Goal: Information Seeking & Learning: Learn about a topic

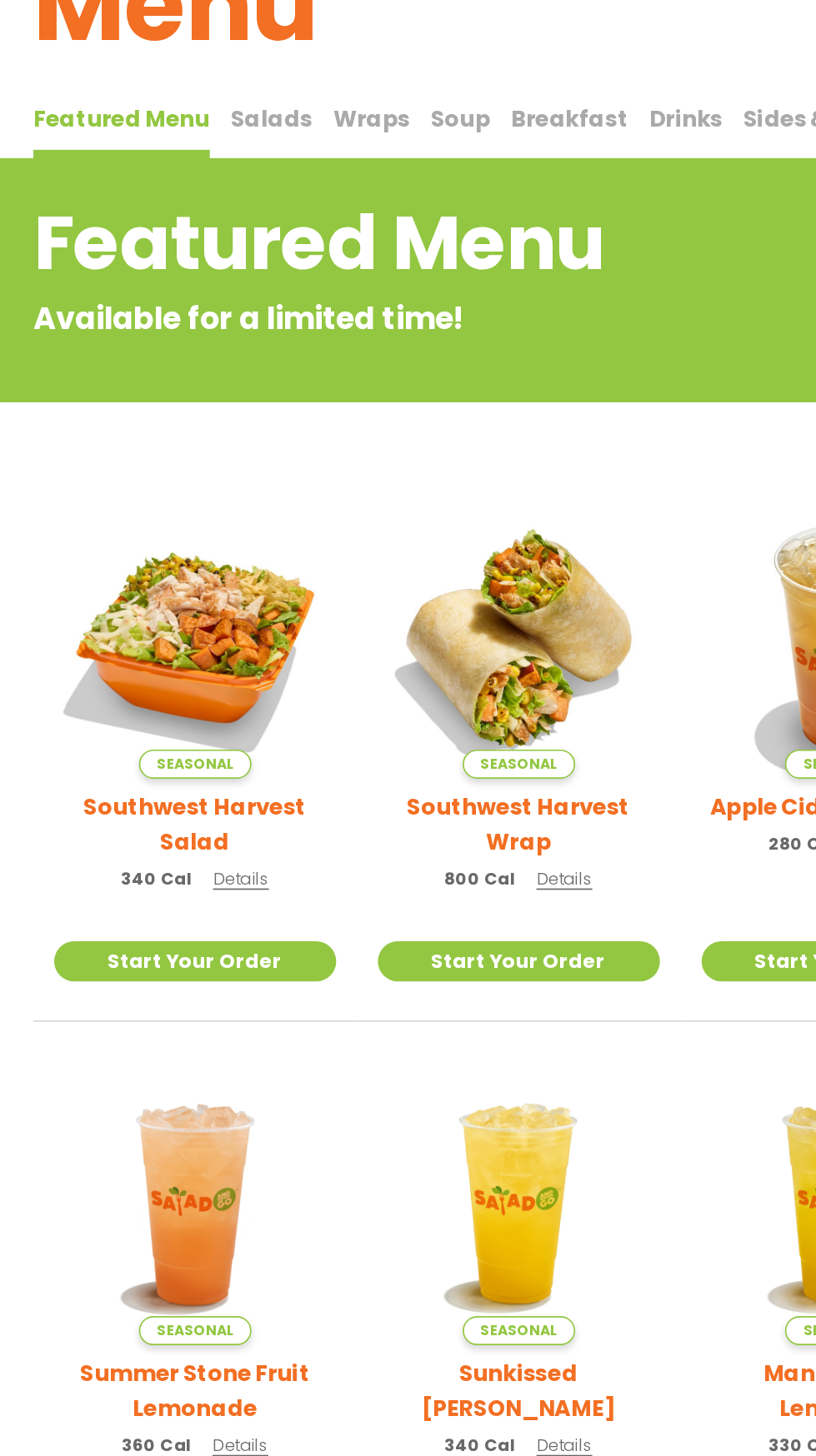
click at [163, 196] on span "Salads" at bounding box center [163, 198] width 50 height 19
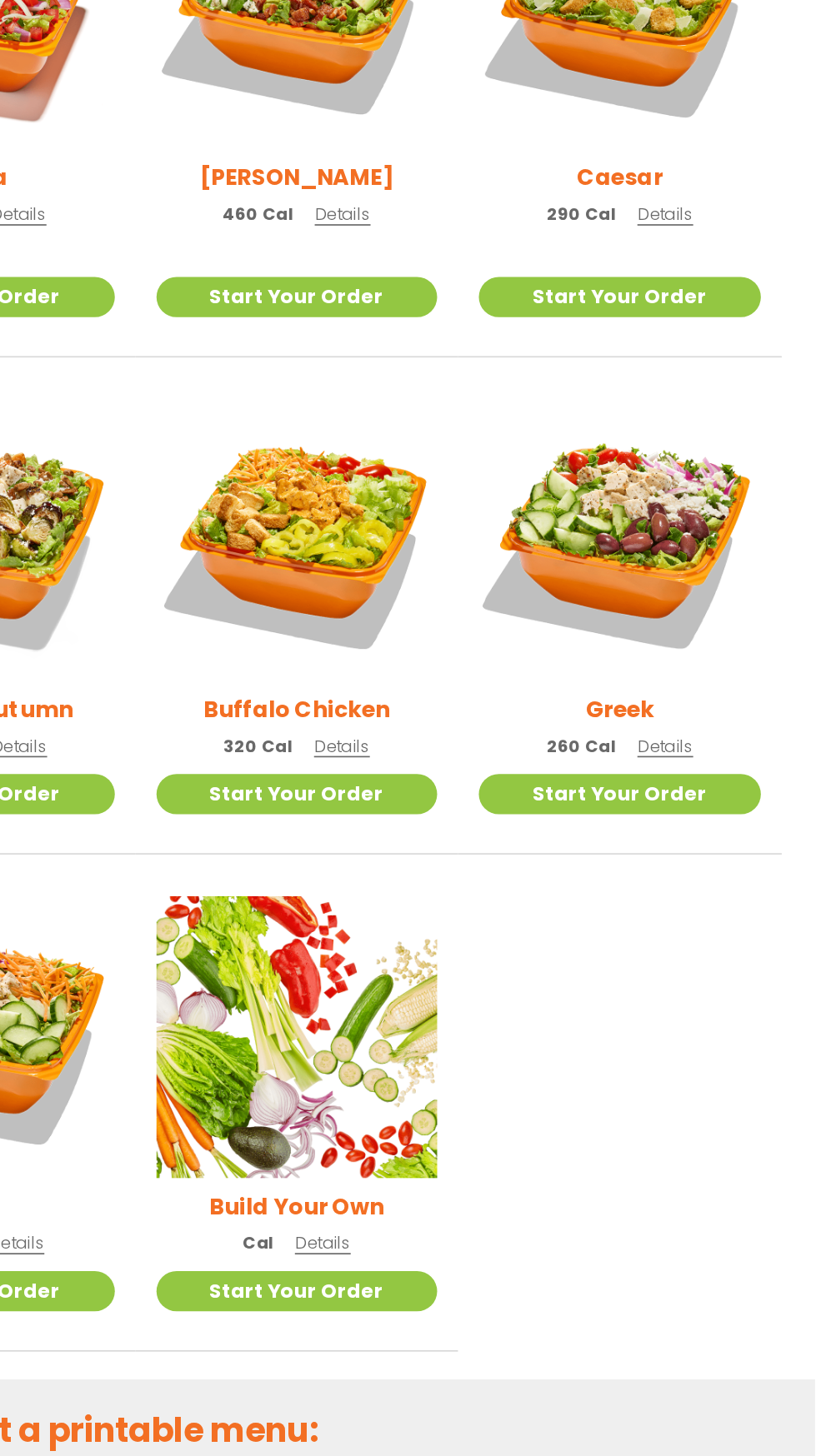
scroll to position [154, 0]
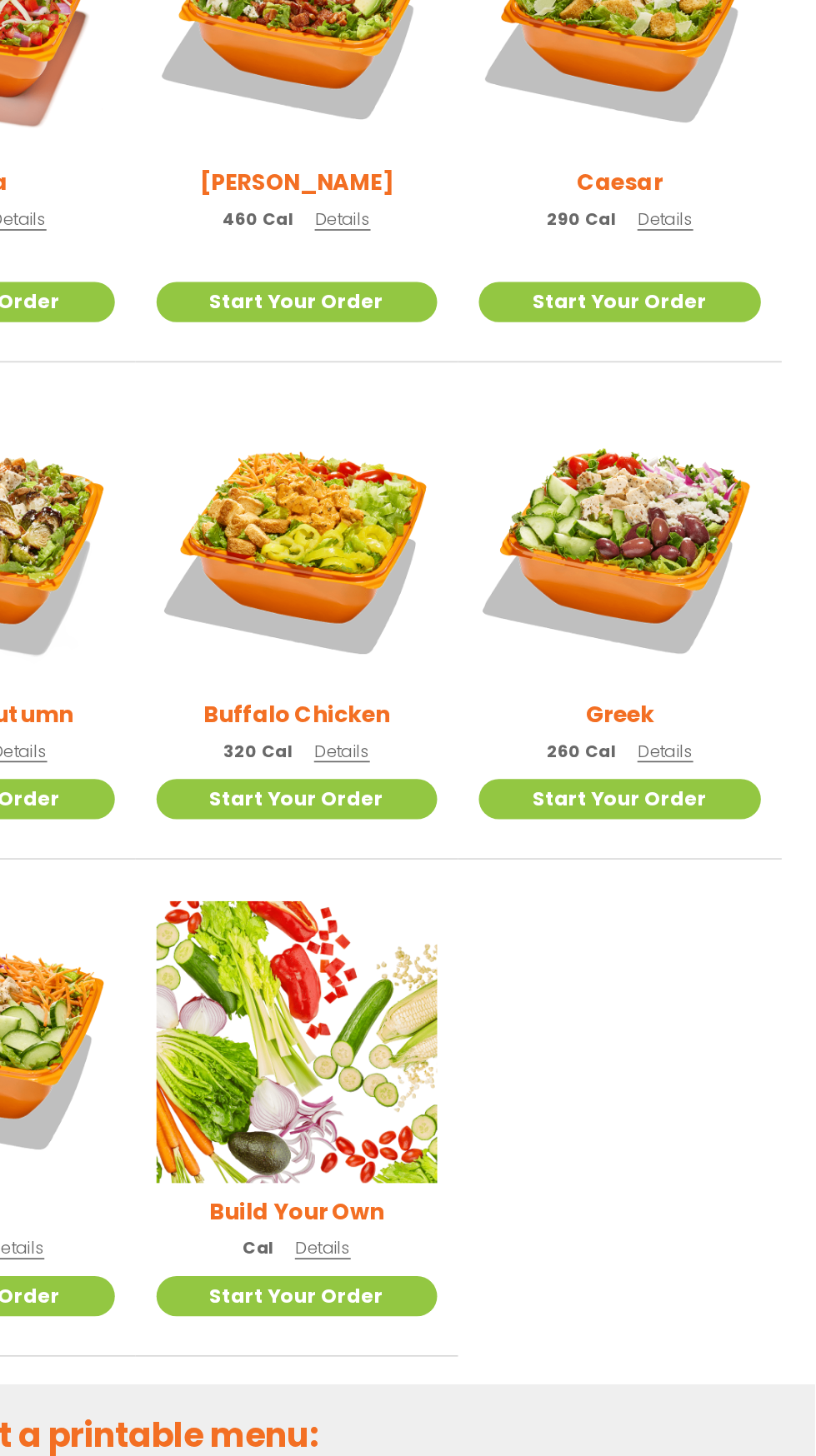
click at [745, 866] on div "Greek 260 Cal Details" at bounding box center [699, 784] width 169 height 224
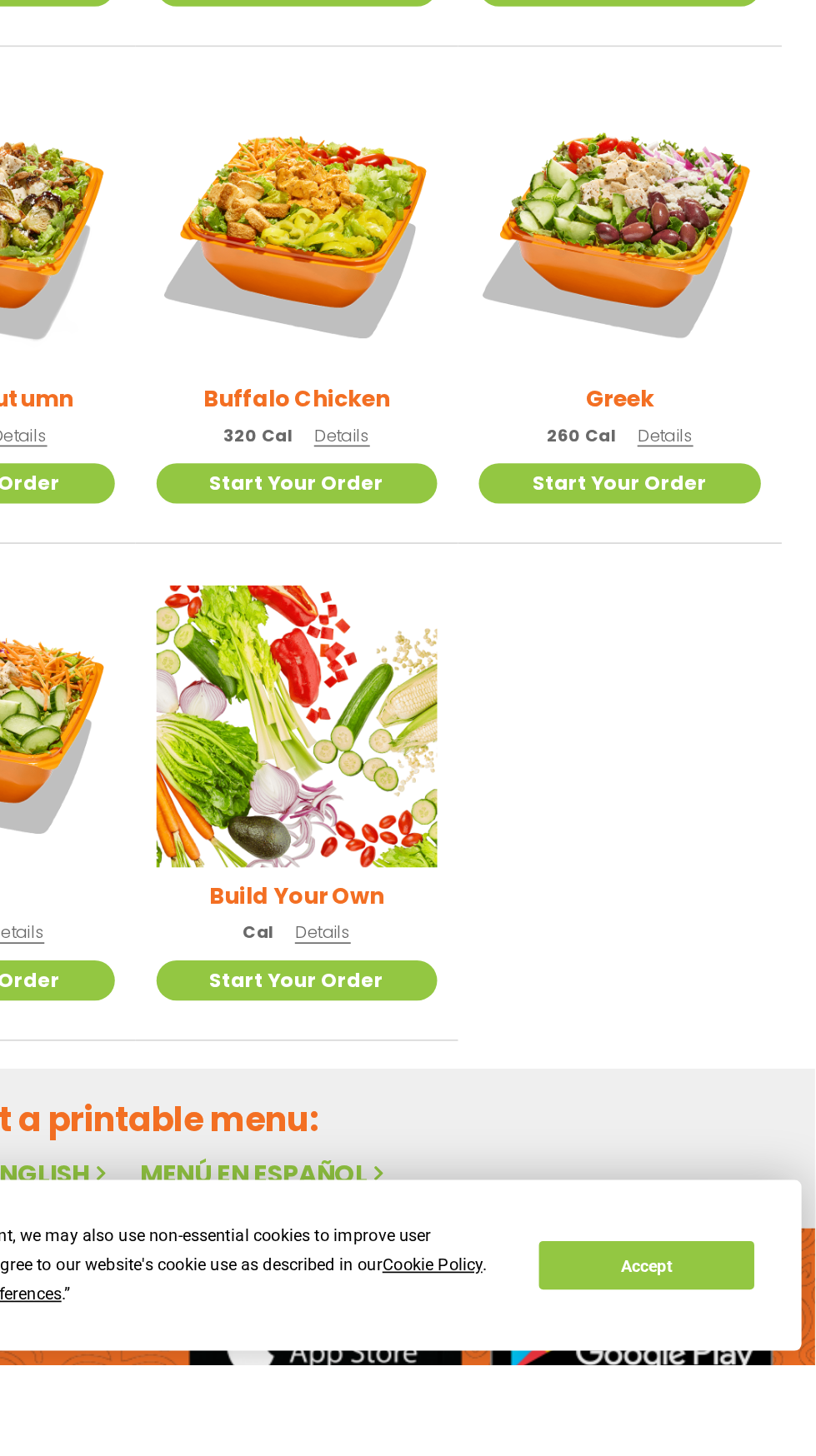
scroll to position [144, 0]
